Goal: Transaction & Acquisition: Purchase product/service

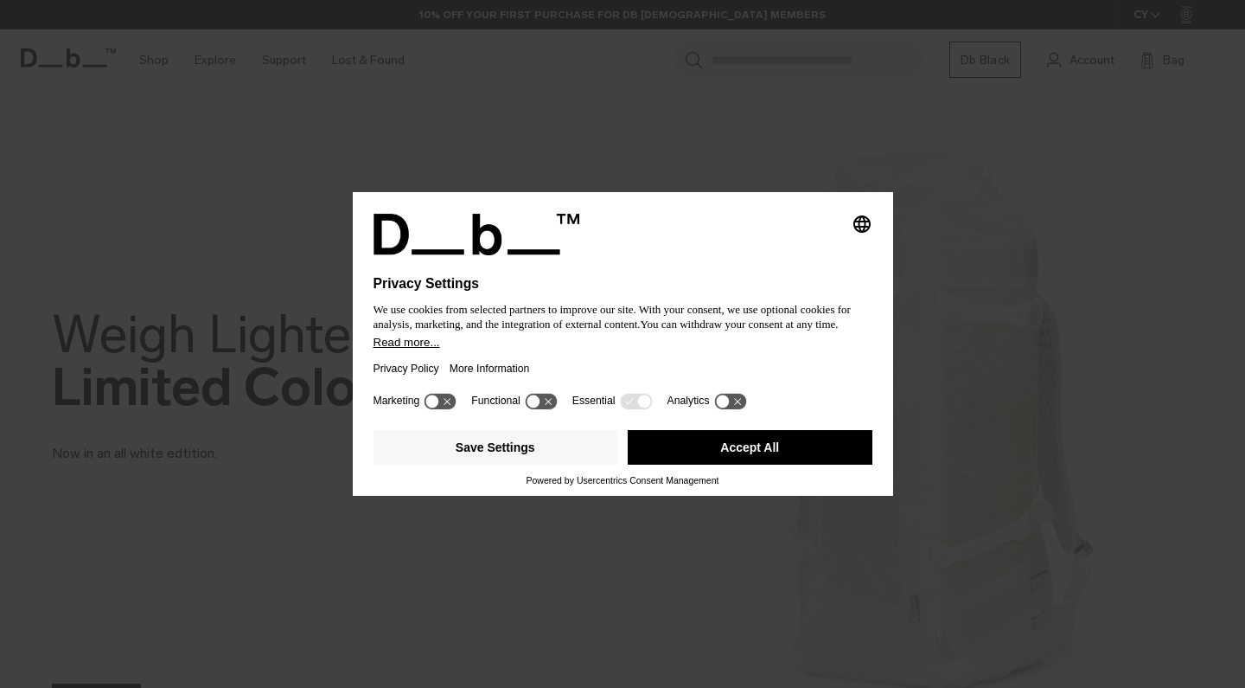
click at [738, 449] on button "Accept All" at bounding box center [750, 447] width 245 height 35
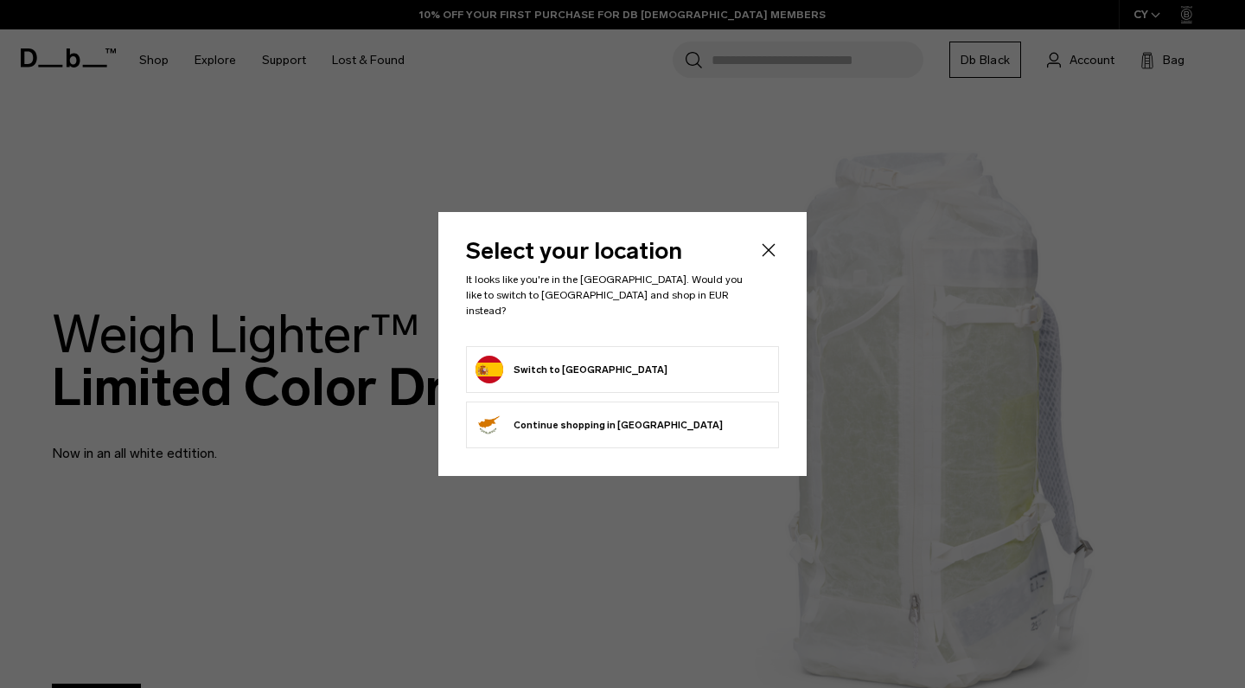
click at [767, 260] on icon "Close" at bounding box center [768, 250] width 21 height 21
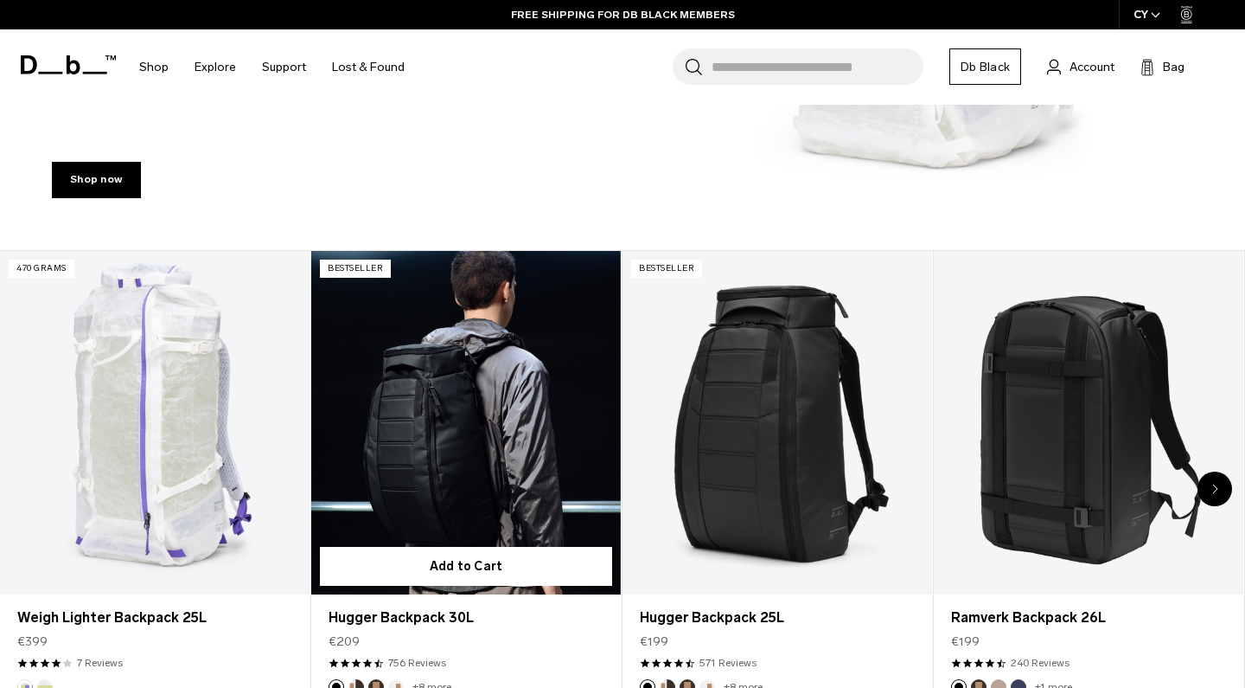
scroll to position [546, 0]
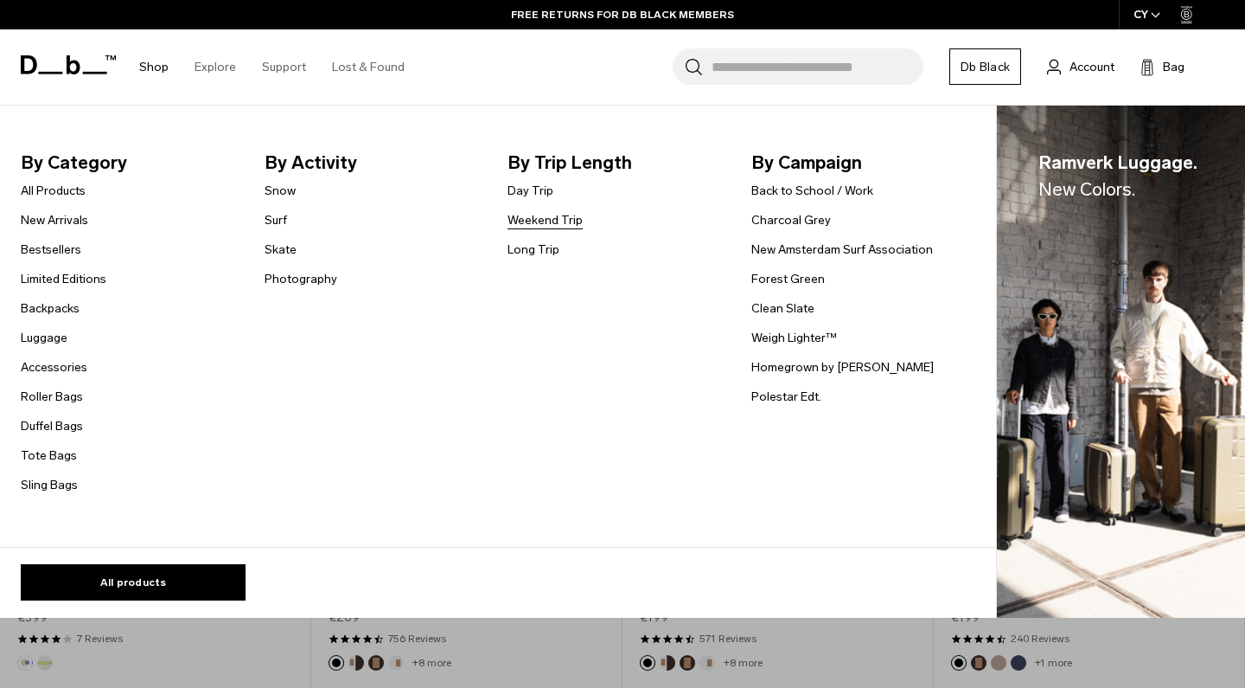
click at [541, 221] on link "Weekend Trip" at bounding box center [545, 220] width 75 height 18
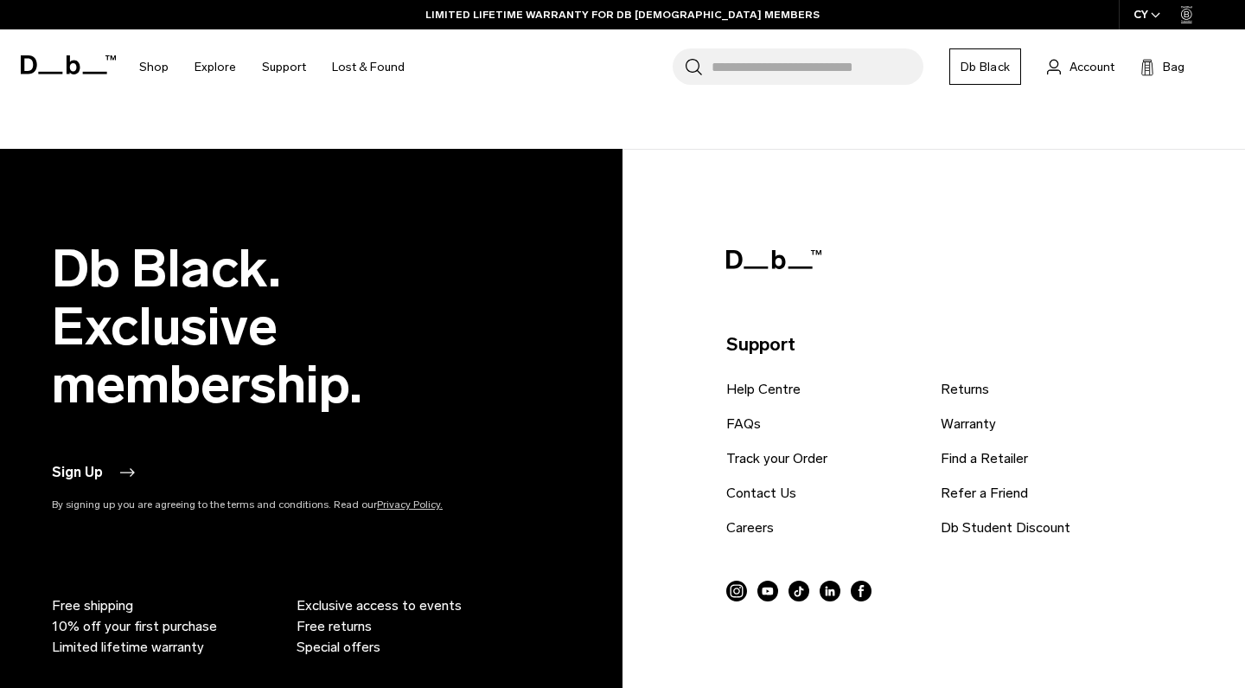
scroll to position [4931, 0]
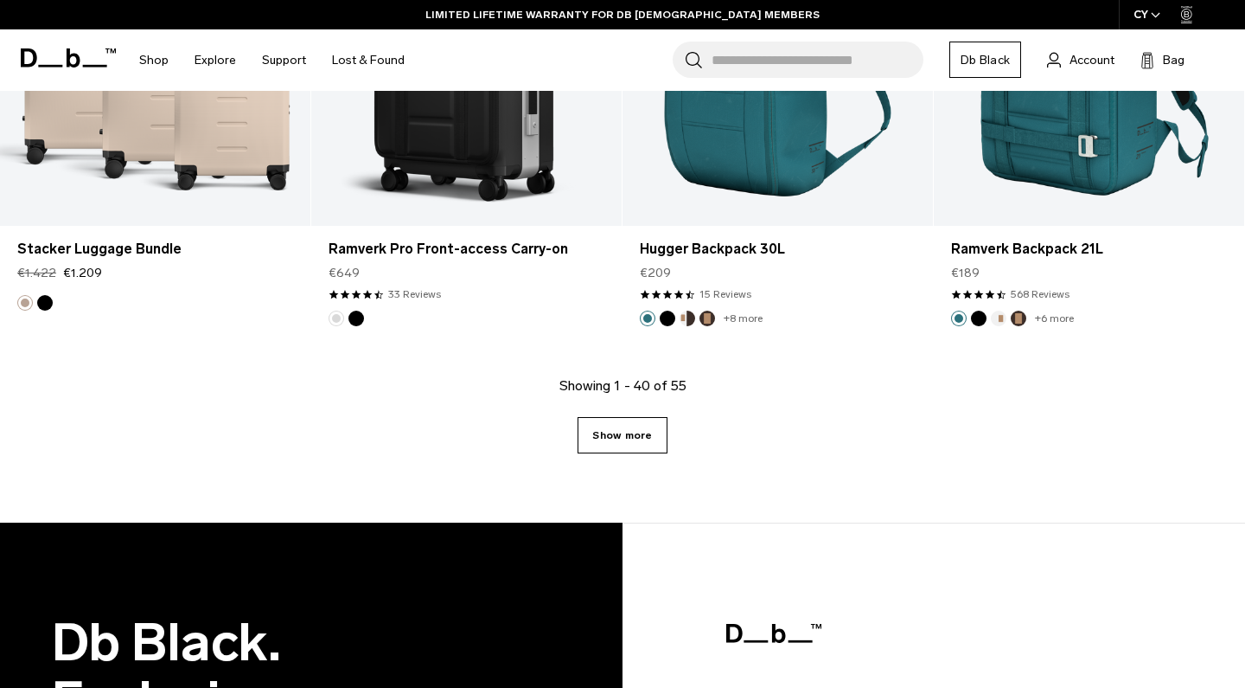
click at [596, 446] on link "Show more" at bounding box center [622, 435] width 89 height 36
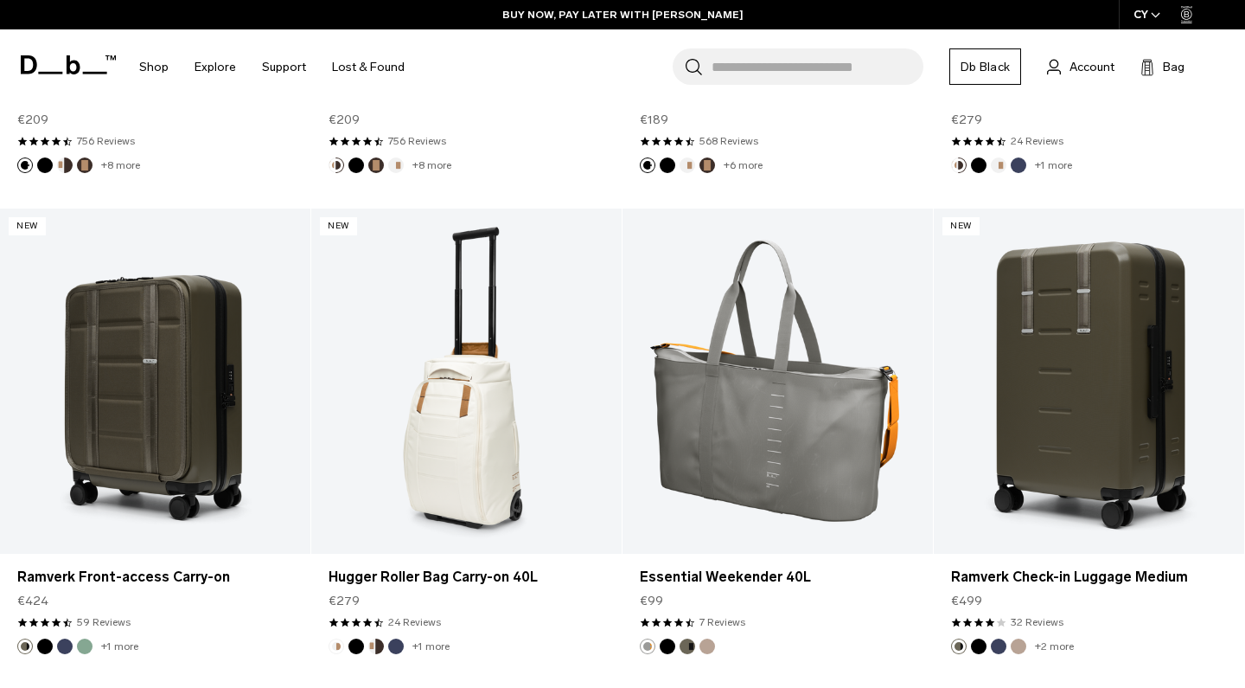
scroll to position [6082, 0]
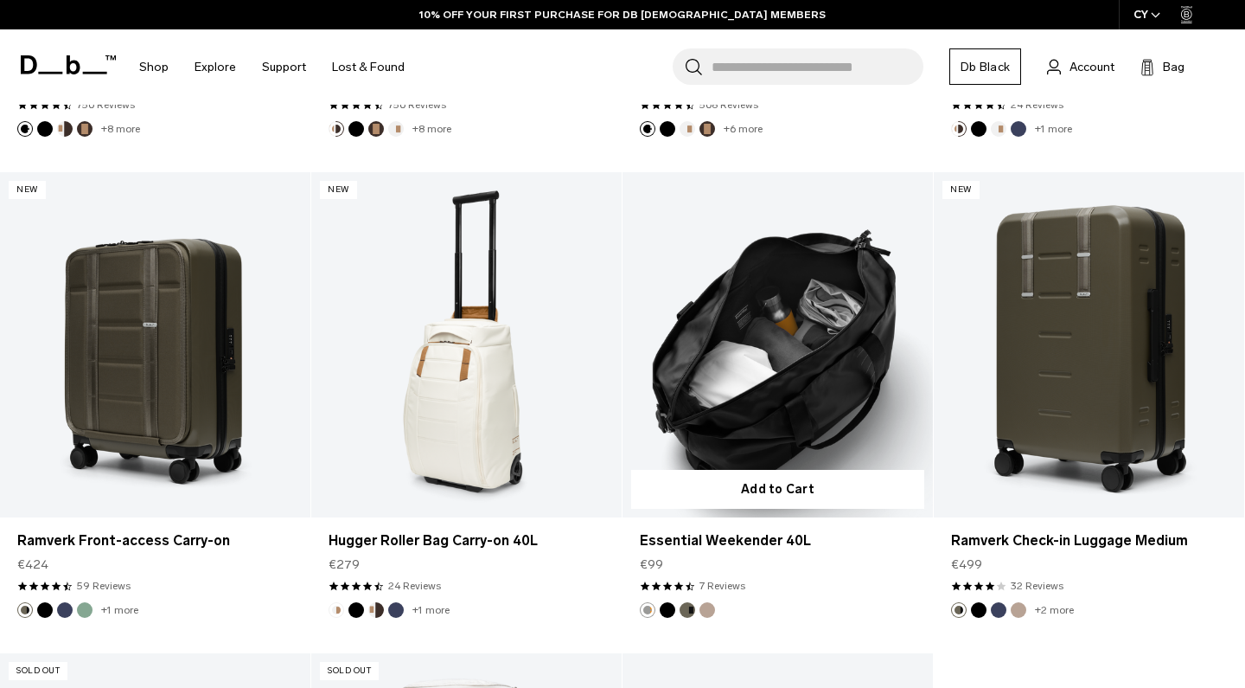
click at [785, 367] on link "Essential Weekender 40L" at bounding box center [778, 344] width 310 height 345
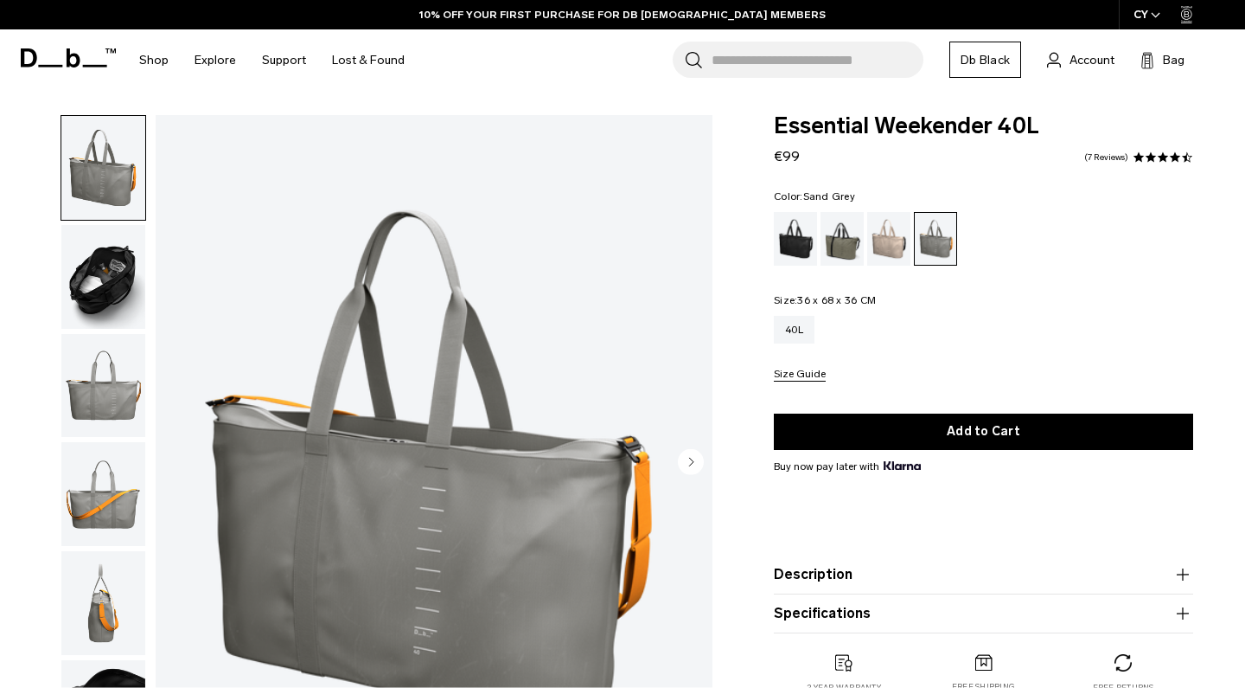
scroll to position [27, 0]
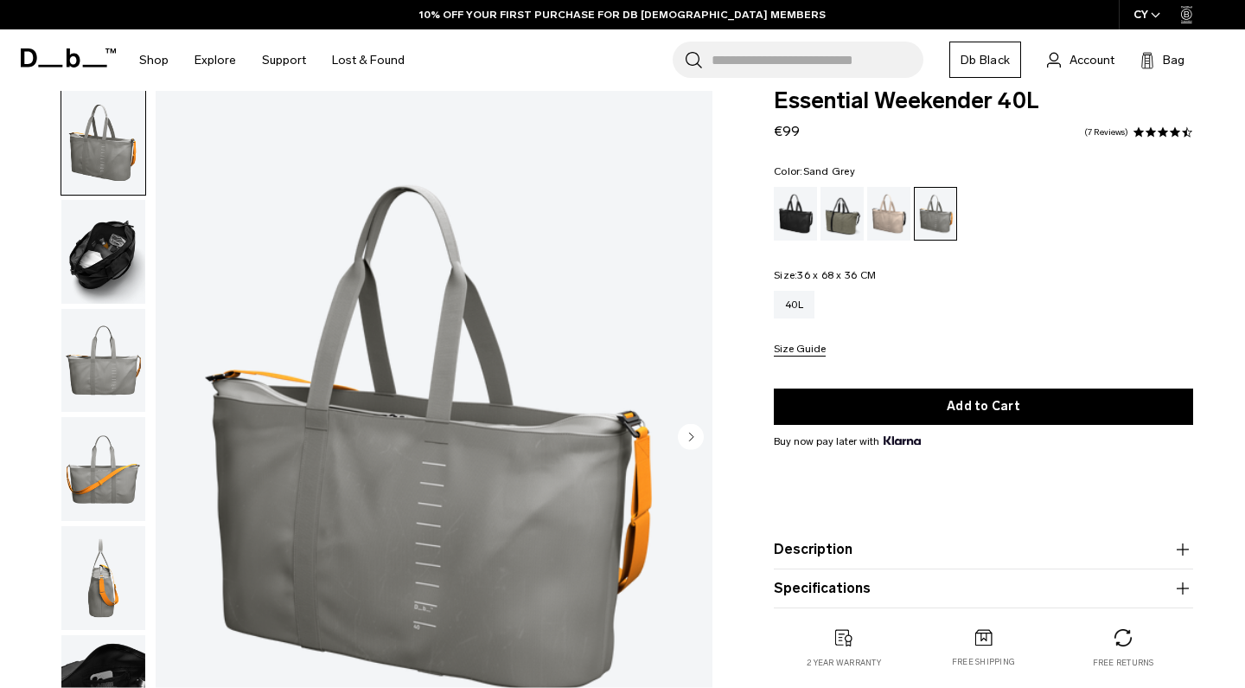
click at [123, 242] on img "button" at bounding box center [103, 252] width 84 height 104
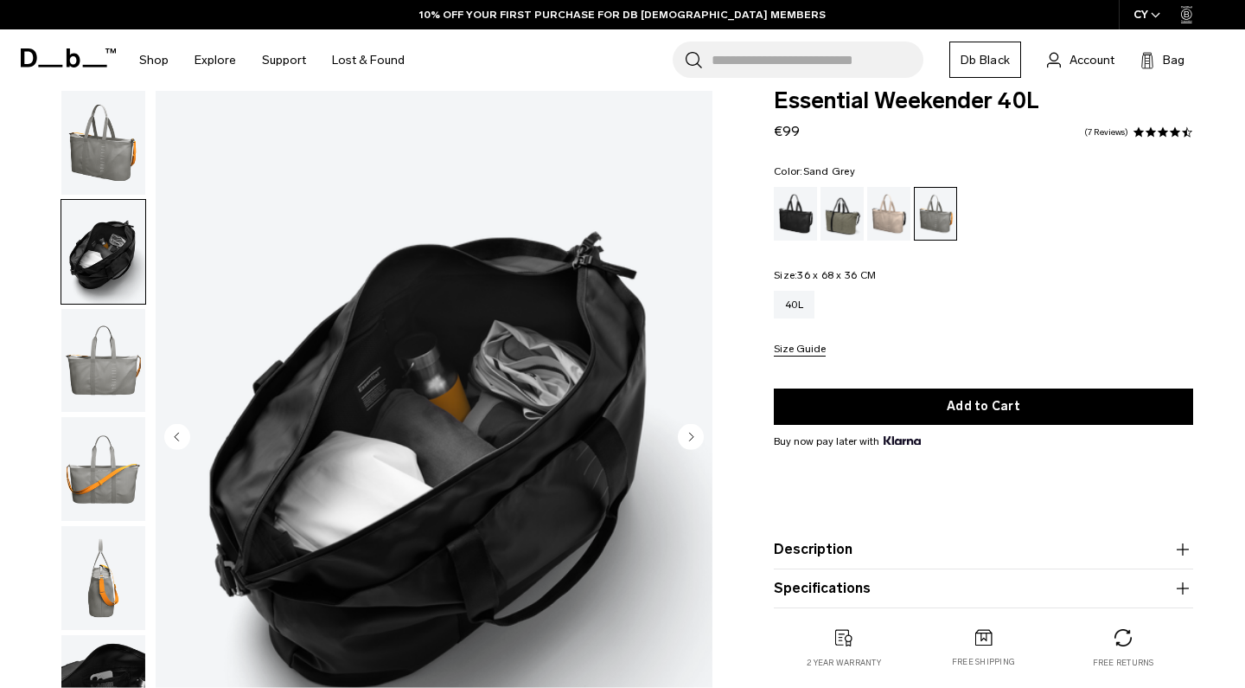
click at [122, 333] on img "button" at bounding box center [103, 361] width 84 height 104
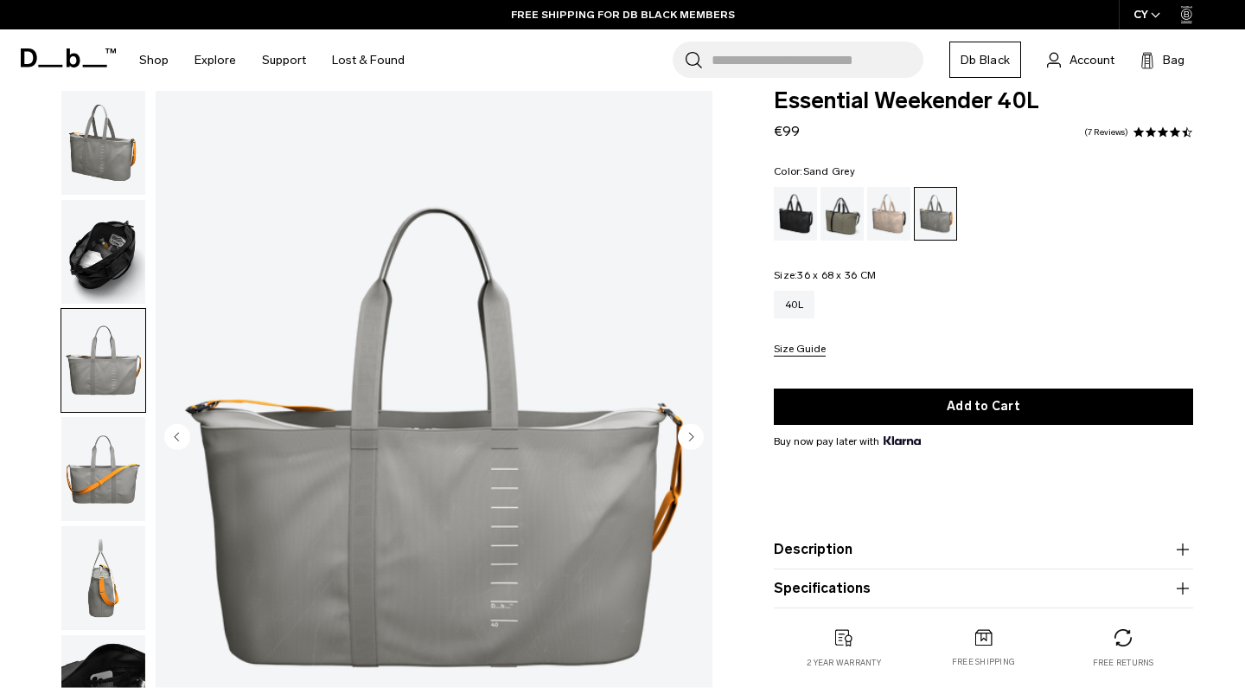
click at [106, 393] on img "button" at bounding box center [103, 361] width 84 height 104
click at [99, 442] on img "button" at bounding box center [103, 469] width 84 height 104
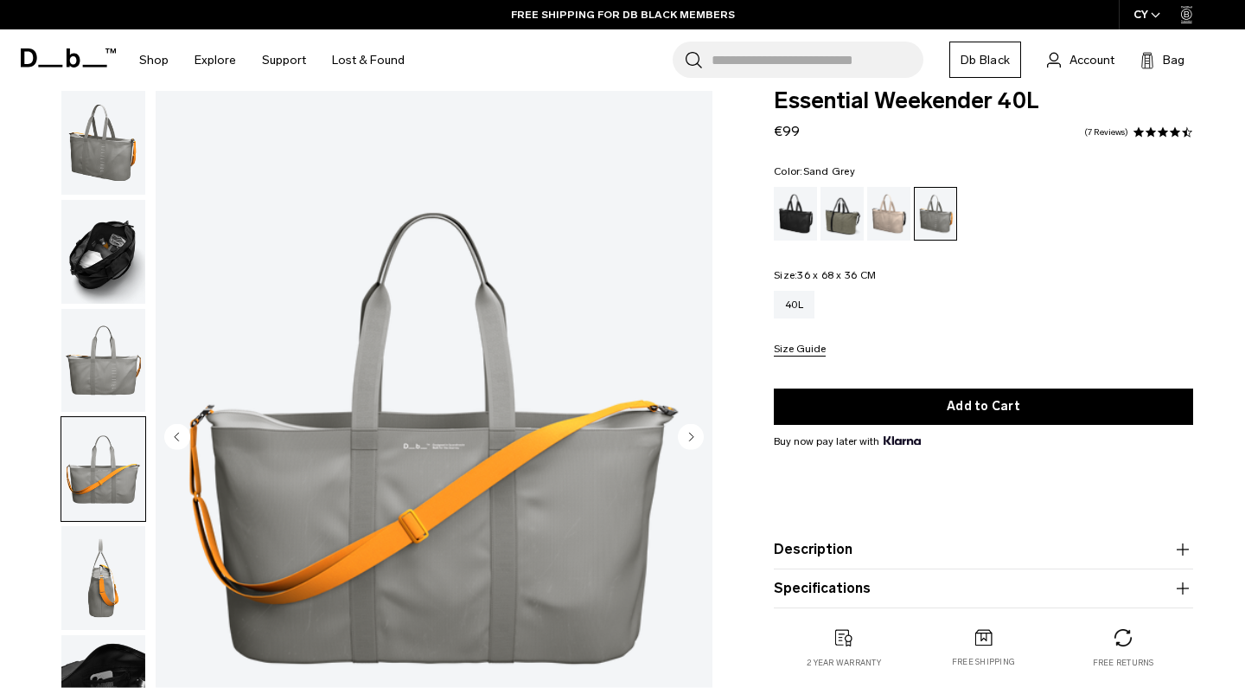
click at [94, 488] on img "button" at bounding box center [103, 469] width 84 height 104
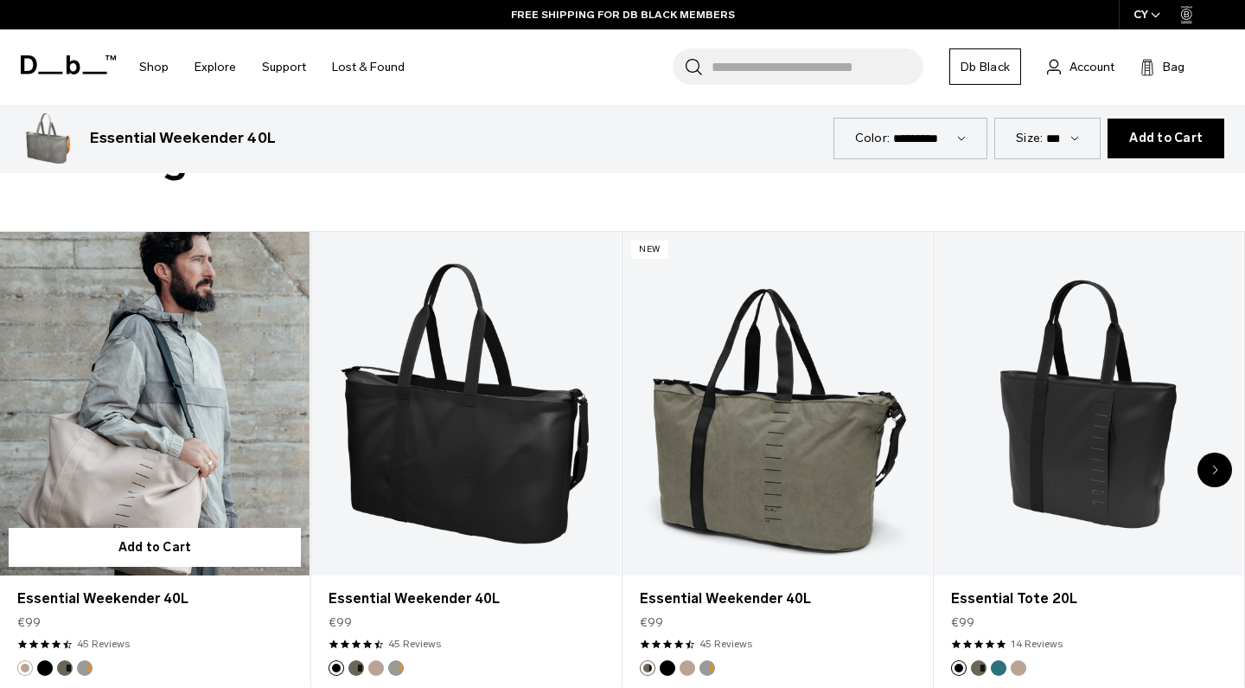
scroll to position [754, 0]
